Goal: Task Accomplishment & Management: Manage account settings

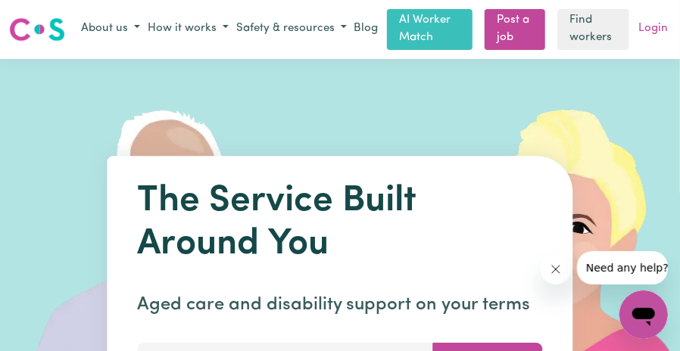
click at [653, 28] on link "Login" at bounding box center [653, 28] width 36 height 23
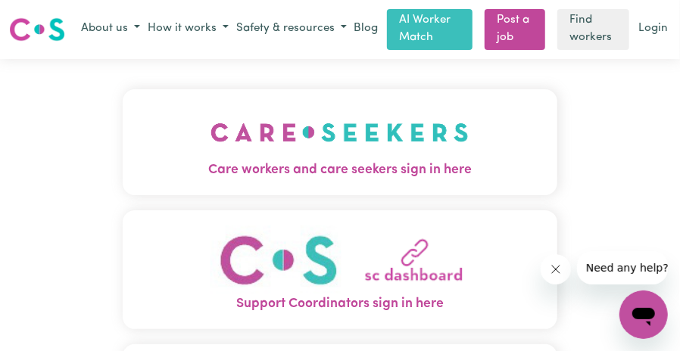
click at [344, 148] on img "Care workers and care seekers sign in here" at bounding box center [340, 133] width 258 height 56
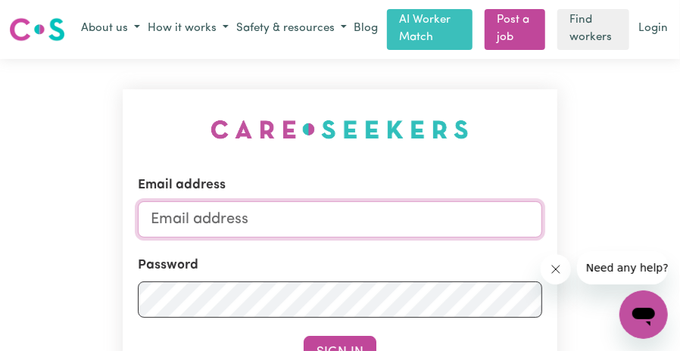
click at [277, 215] on input "Email address" at bounding box center [340, 219] width 405 height 36
type input "[EMAIL_ADDRESS][DOMAIN_NAME]"
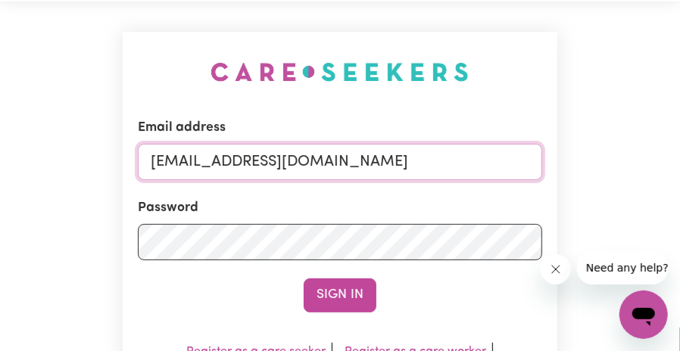
scroll to position [76, 0]
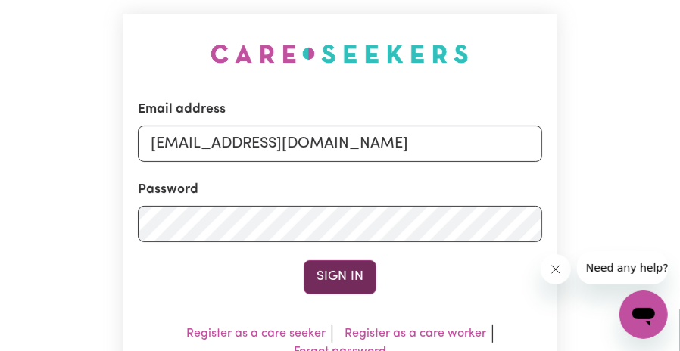
click at [316, 280] on button "Sign In" at bounding box center [340, 277] width 73 height 33
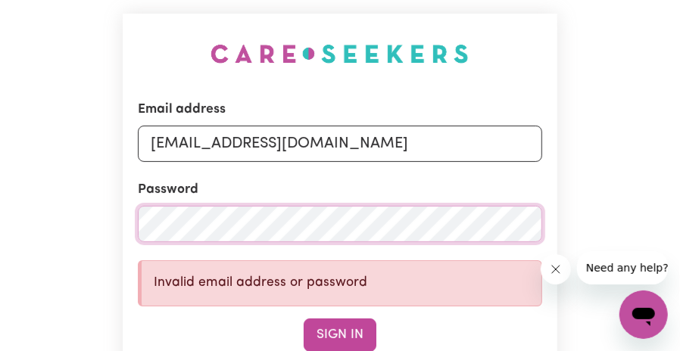
click at [93, 229] on div "Email address [EMAIL_ADDRESS][DOMAIN_NAME] Password Invalid email address or pa…" at bounding box center [340, 266] width 680 height 567
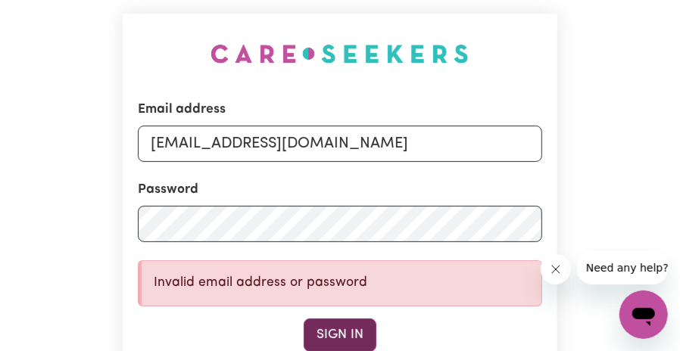
click at [326, 334] on button "Sign In" at bounding box center [340, 335] width 73 height 33
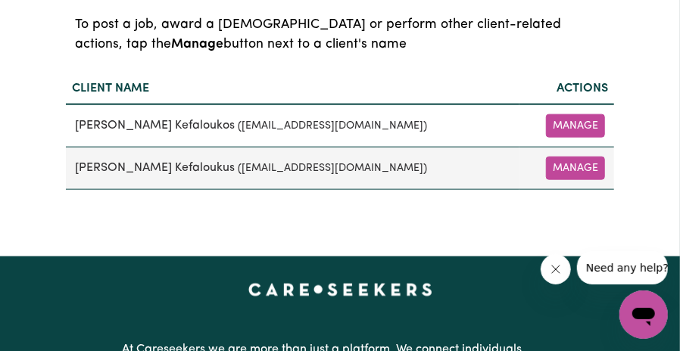
scroll to position [606, 0]
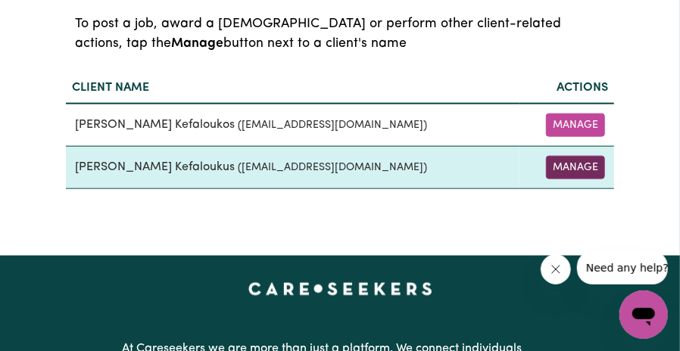
click at [575, 168] on button "Manage" at bounding box center [575, 167] width 59 height 23
